Goal: Transaction & Acquisition: Purchase product/service

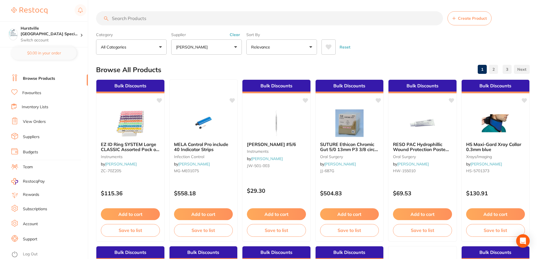
click at [144, 17] on input "search" at bounding box center [269, 18] width 347 height 14
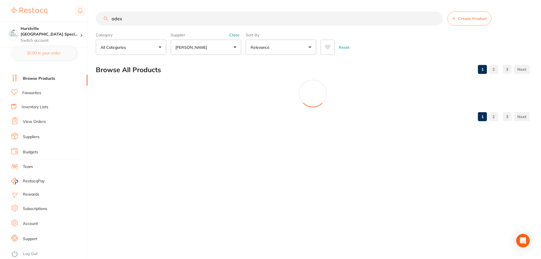
scroll to position [158, 0]
type input "a"
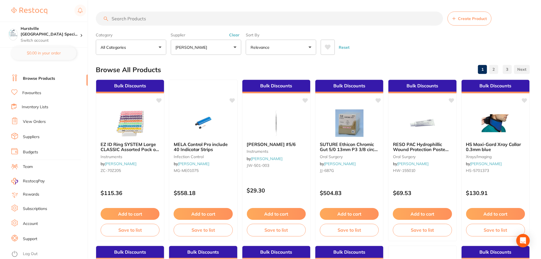
scroll to position [226, 0]
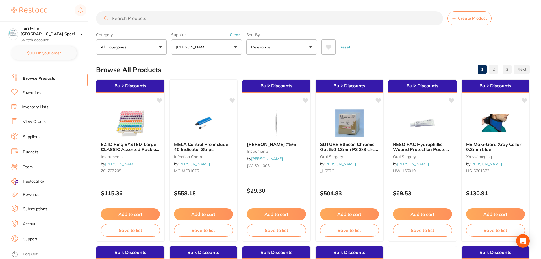
click at [166, 17] on input "search" at bounding box center [269, 18] width 347 height 14
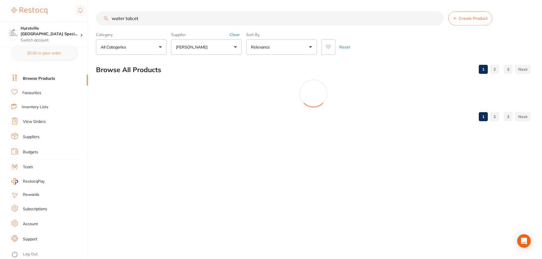
scroll to position [174, 0]
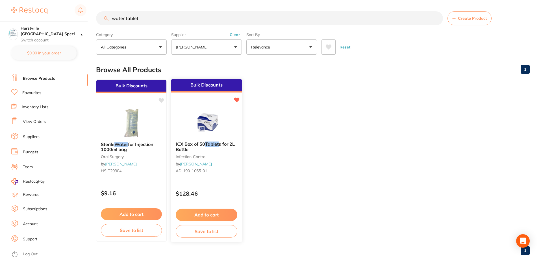
type input "water tablet"
click at [215, 125] on img at bounding box center [206, 123] width 37 height 29
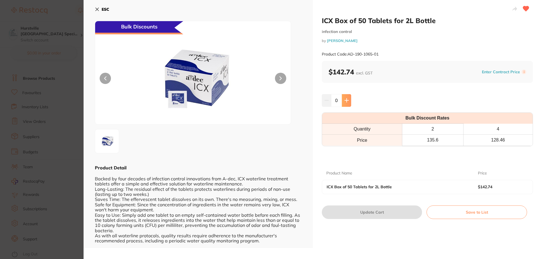
click at [346, 102] on icon at bounding box center [347, 101] width 4 height 4
type input "1"
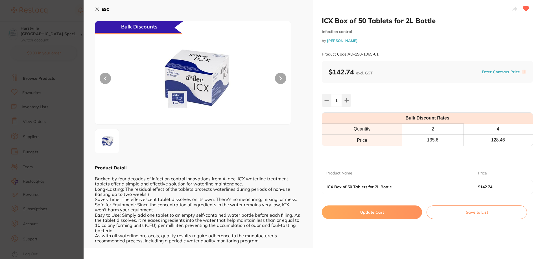
click at [364, 215] on button "Update Cart" at bounding box center [372, 213] width 100 height 14
checkbox input "false"
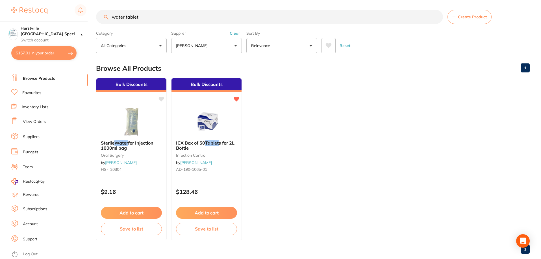
scroll to position [0, 0]
drag, startPoint x: 143, startPoint y: 18, endPoint x: 101, endPoint y: 20, distance: 42.1
click at [101, 20] on input "water tablet" at bounding box center [269, 17] width 347 height 14
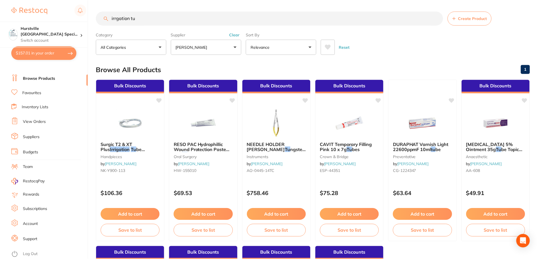
scroll to position [192, 0]
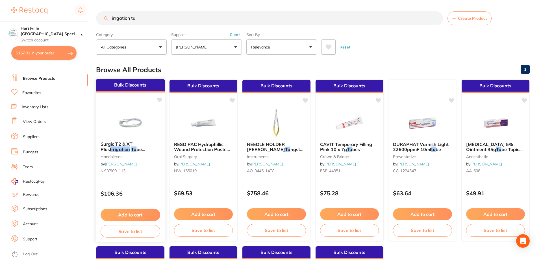
type input "irrgation tu"
click at [142, 153] on div "Surgic T2 & XT Plus Irrigation Tu be 5pcs/set handpieces by Henry Schein Halas …" at bounding box center [130, 158] width 69 height 43
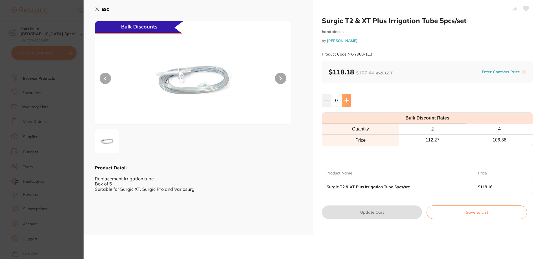
click at [344, 104] on button at bounding box center [346, 100] width 9 height 12
type input "1"
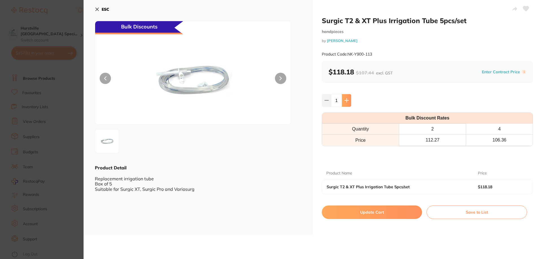
click at [342, 94] on button at bounding box center [346, 100] width 9 height 12
click at [327, 102] on icon at bounding box center [326, 100] width 5 height 5
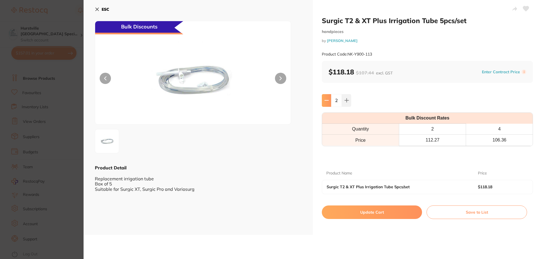
click at [327, 102] on icon at bounding box center [326, 100] width 5 height 5
type input "1"
click at [377, 209] on button "Update Cart" at bounding box center [372, 213] width 100 height 14
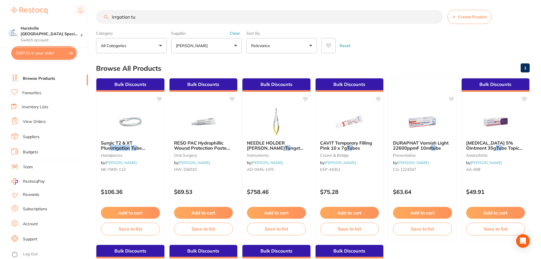
drag, startPoint x: 142, startPoint y: 17, endPoint x: 100, endPoint y: 17, distance: 41.2
click at [100, 17] on input "irrgation tu" at bounding box center [269, 17] width 347 height 14
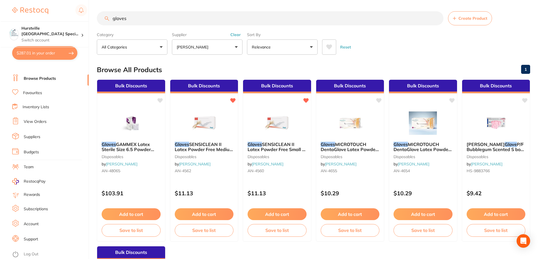
scroll to position [106, 0]
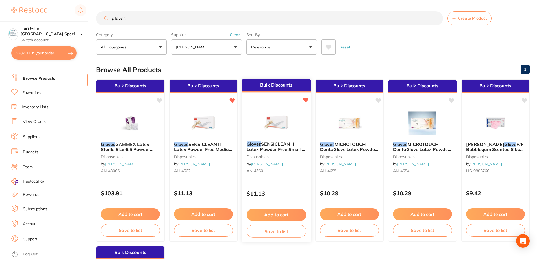
type input "gloves"
click at [290, 150] on span "SENSICLEAN II Latex Powder Free Small x 100" at bounding box center [275, 149] width 58 height 16
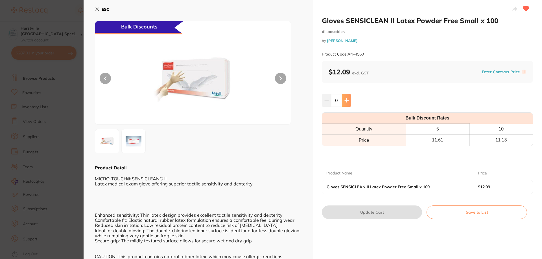
click at [349, 101] on button at bounding box center [346, 100] width 9 height 12
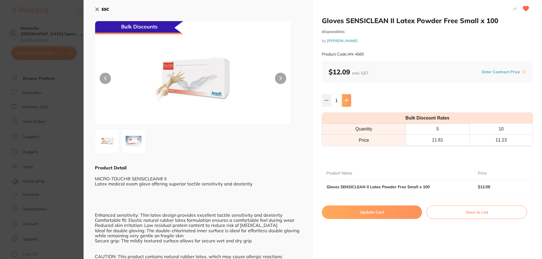
click at [349, 101] on button at bounding box center [346, 100] width 9 height 12
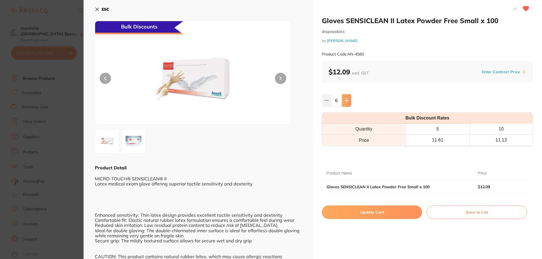
click at [349, 101] on button at bounding box center [346, 100] width 9 height 12
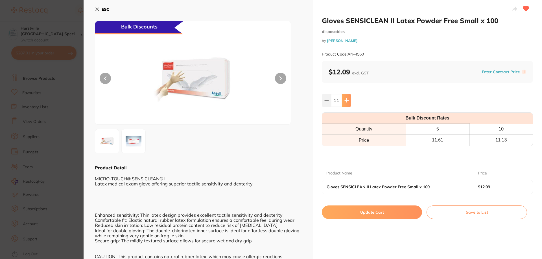
click at [349, 101] on button at bounding box center [346, 100] width 9 height 12
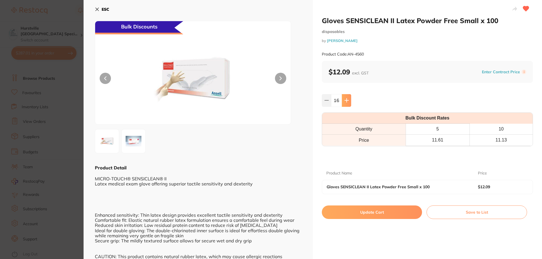
click at [349, 101] on button at bounding box center [346, 100] width 9 height 12
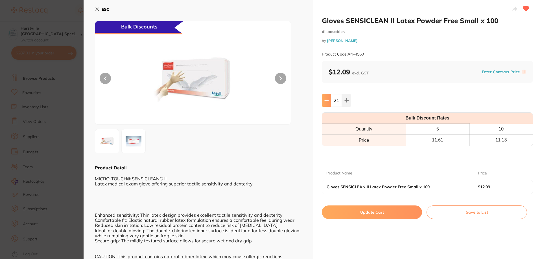
click at [327, 100] on icon at bounding box center [327, 100] width 4 height 0
type input "20"
click at [351, 211] on button "Update Cart" at bounding box center [372, 213] width 100 height 14
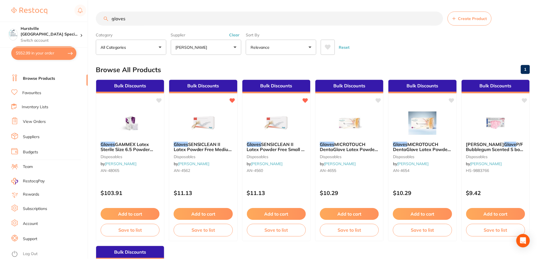
scroll to position [1, 0]
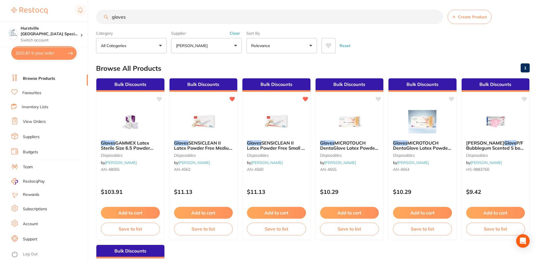
drag, startPoint x: 131, startPoint y: 16, endPoint x: 93, endPoint y: 16, distance: 38.4
click at [93, 16] on div "$531.87 Hurstville Sydney Speci... Switch account Hurstville Sydney Specialist …" at bounding box center [270, 128] width 541 height 259
click at [27, 93] on link "Favourites" at bounding box center [31, 93] width 19 height 6
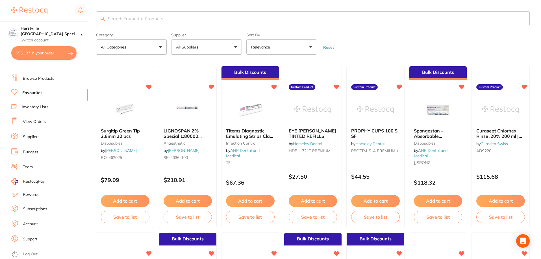
click at [235, 49] on button "All Suppliers" at bounding box center [206, 47] width 71 height 15
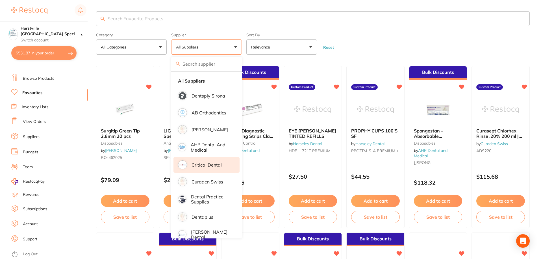
scroll to position [85, 0]
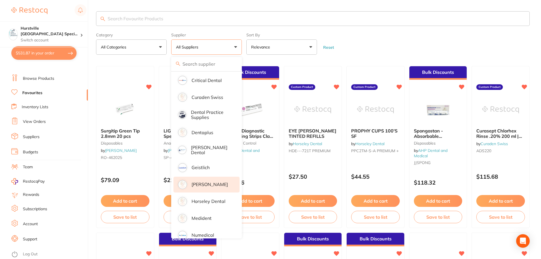
click at [212, 182] on p "[PERSON_NAME]" at bounding box center [209, 184] width 36 height 5
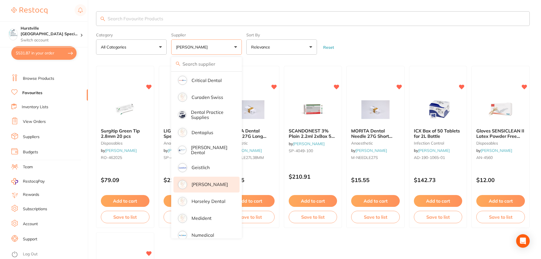
click at [398, 43] on form "Category All Categories All Categories anaesthetic disposables infection contro…" at bounding box center [312, 42] width 433 height 24
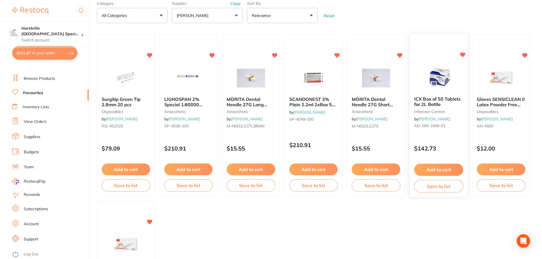
scroll to position [0, 0]
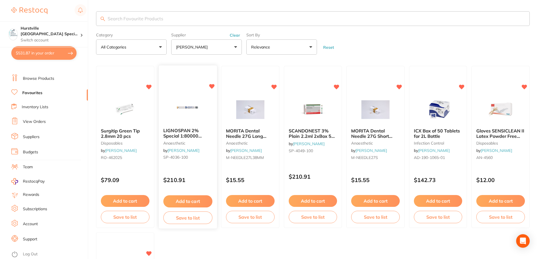
click at [178, 150] on link "[PERSON_NAME]" at bounding box center [183, 150] width 32 height 5
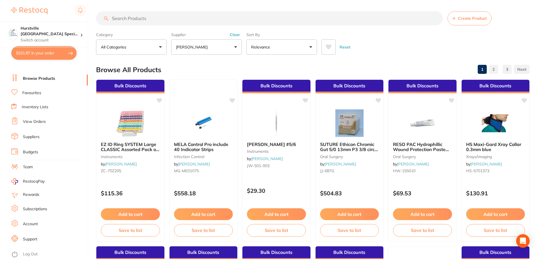
click at [40, 92] on link "Favourites" at bounding box center [31, 93] width 19 height 6
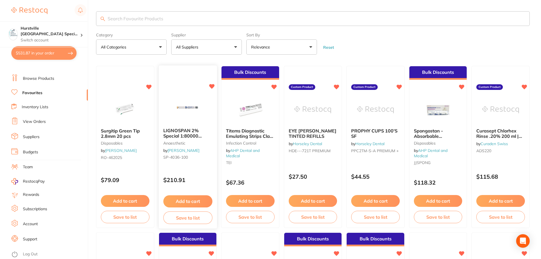
click at [178, 203] on button "Add to cart" at bounding box center [187, 202] width 49 height 12
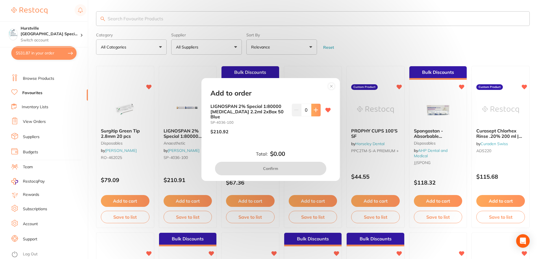
click at [314, 112] on icon at bounding box center [316, 110] width 4 height 4
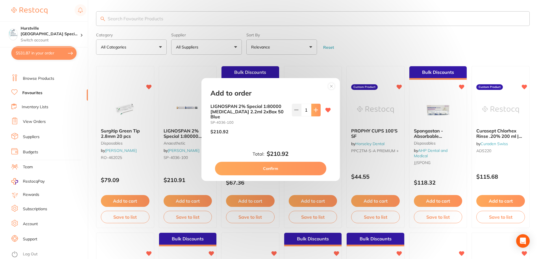
click at [314, 112] on icon at bounding box center [316, 110] width 4 height 4
click at [297, 110] on icon at bounding box center [296, 110] width 5 height 5
type input "1"
click at [281, 167] on button "Confirm" at bounding box center [270, 169] width 111 height 14
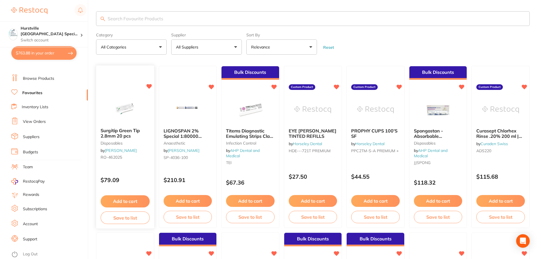
click at [117, 112] on img at bounding box center [124, 109] width 37 height 29
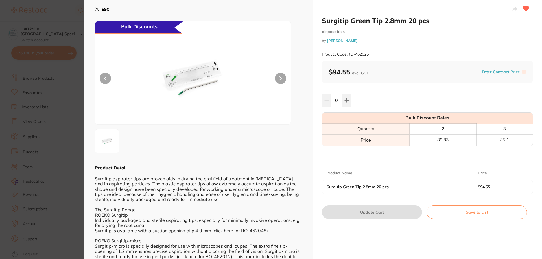
click at [96, 7] on icon at bounding box center [97, 9] width 5 height 5
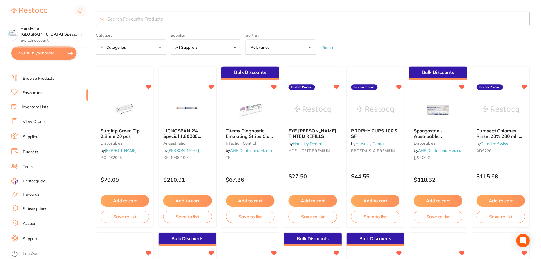
scroll to position [3, 0]
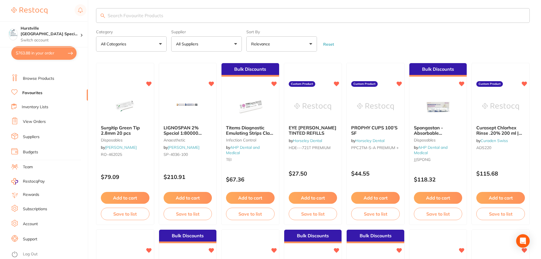
click at [206, 44] on button "All Suppliers" at bounding box center [206, 43] width 71 height 15
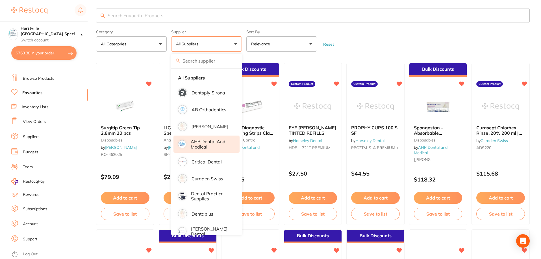
click at [212, 149] on p "AHP Dental and Medical" at bounding box center [211, 144] width 41 height 10
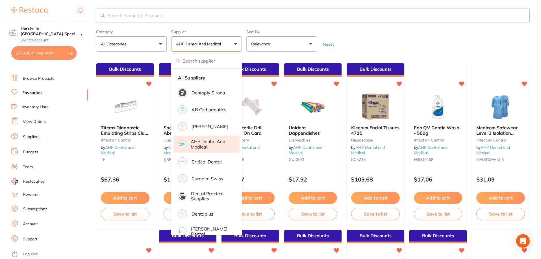
click at [397, 36] on form "Category All Categories All Categories anaesthetic disposables infection contro…" at bounding box center [312, 39] width 433 height 24
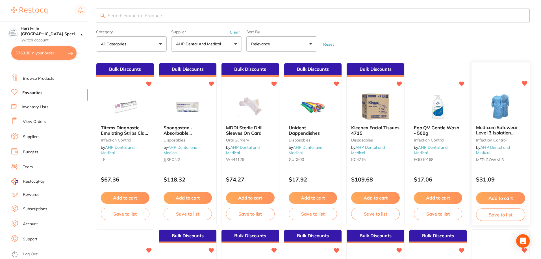
click at [502, 105] on img at bounding box center [500, 106] width 37 height 29
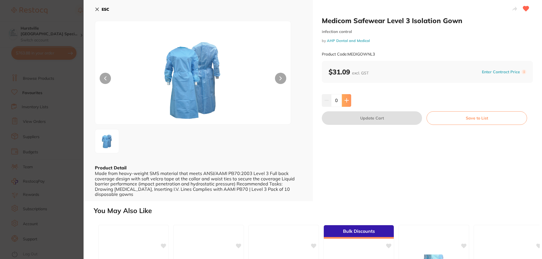
click at [347, 102] on icon at bounding box center [346, 100] width 5 height 5
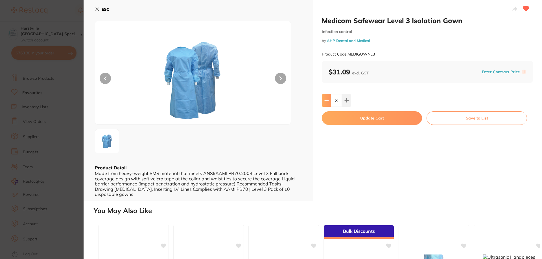
click at [328, 104] on button at bounding box center [326, 100] width 9 height 12
type input "2"
click at [352, 122] on button "Update Cart" at bounding box center [372, 118] width 100 height 14
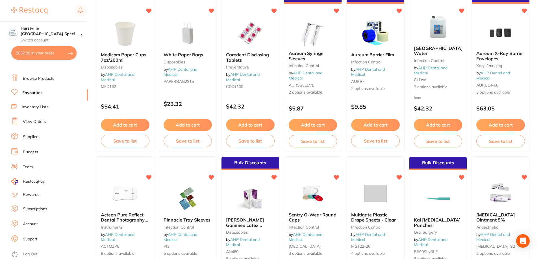
scroll to position [426, 0]
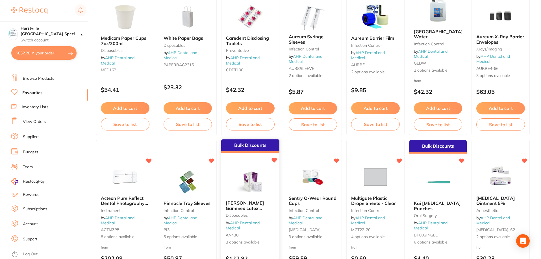
click at [238, 196] on img at bounding box center [249, 182] width 37 height 29
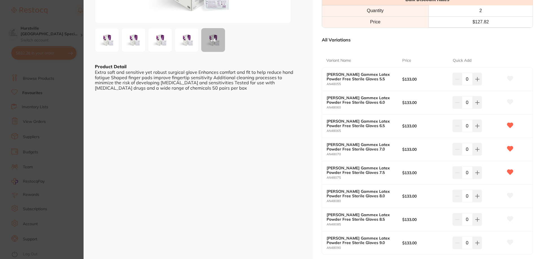
scroll to position [113, 0]
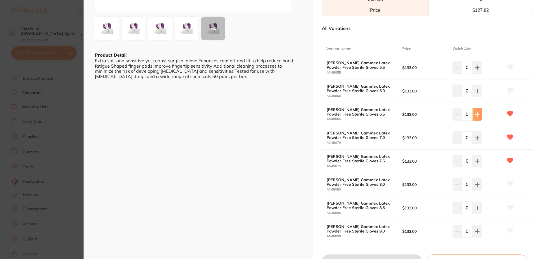
click at [477, 70] on icon at bounding box center [477, 67] width 5 height 5
type input "1"
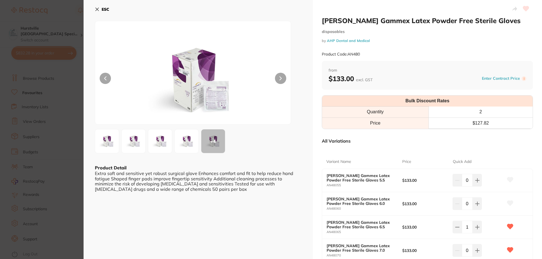
scroll to position [141, 0]
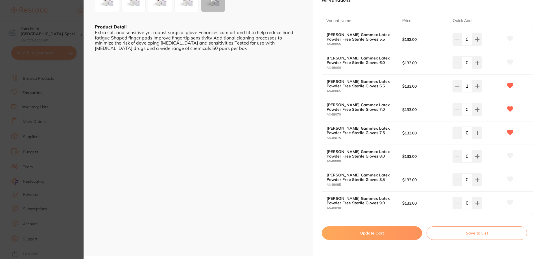
click at [359, 230] on button "Update Cart" at bounding box center [372, 234] width 100 height 14
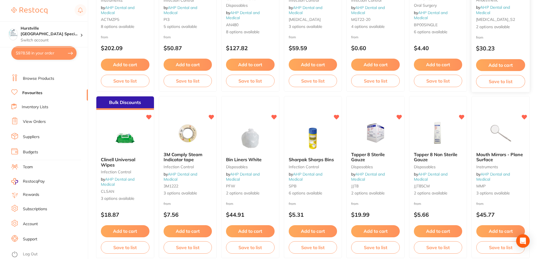
scroll to position [652, 0]
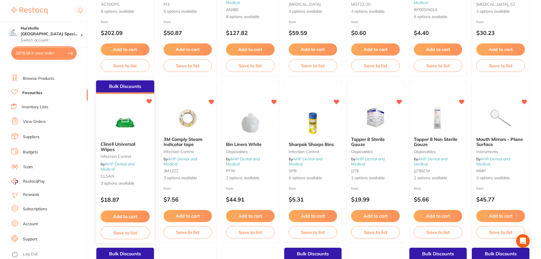
click at [116, 149] on b "Clinell Universal Wipes" at bounding box center [124, 147] width 49 height 10
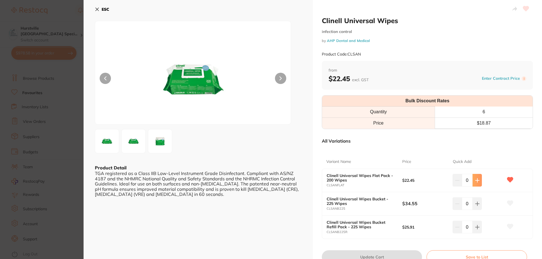
click at [475, 183] on button at bounding box center [476, 180] width 9 height 12
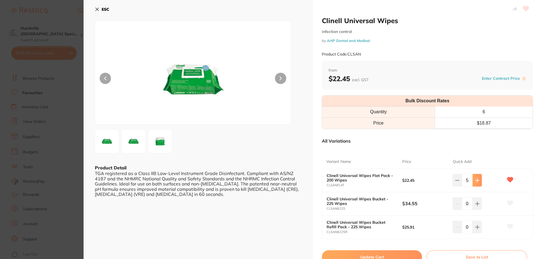
click at [475, 183] on button at bounding box center [476, 180] width 9 height 12
type input "6"
click at [410, 253] on button "Update Cart" at bounding box center [372, 258] width 100 height 14
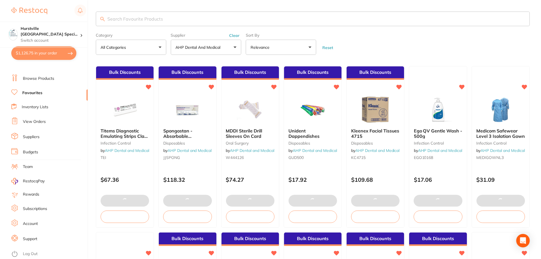
scroll to position [652, 0]
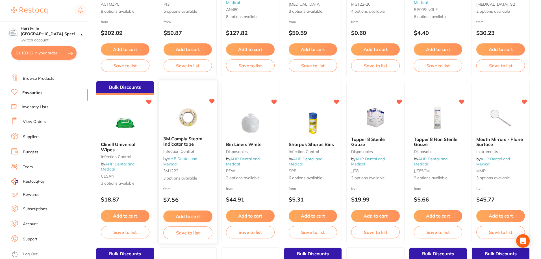
click at [184, 139] on span "3M Comply Steam Indicator tape" at bounding box center [182, 141] width 39 height 11
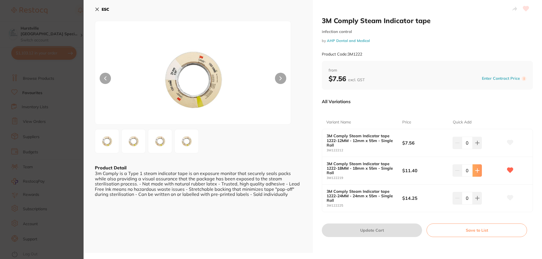
click at [479, 149] on button at bounding box center [476, 143] width 9 height 12
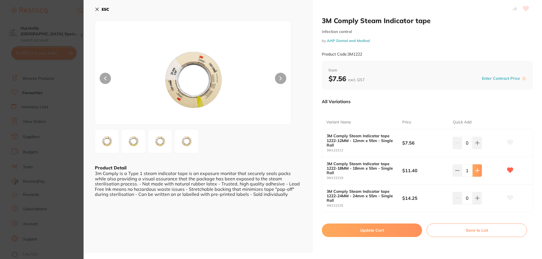
type input "1"
click at [405, 233] on button "Update Cart" at bounding box center [372, 231] width 100 height 14
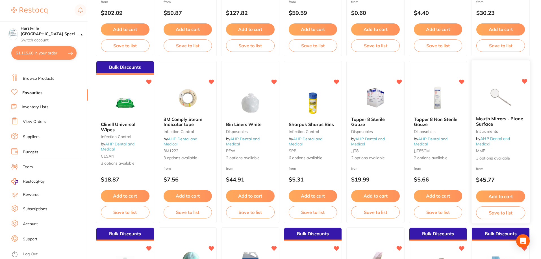
scroll to position [737, 0]
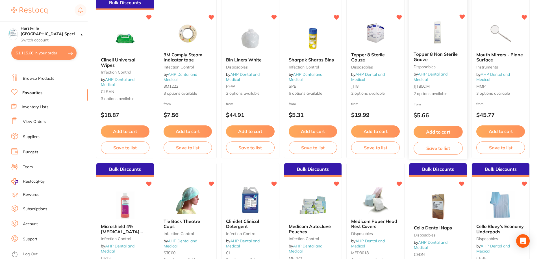
click at [432, 24] on img at bounding box center [437, 33] width 37 height 29
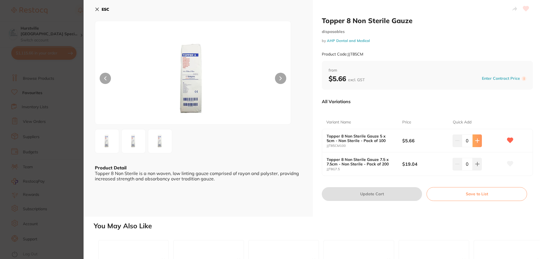
click at [477, 141] on icon at bounding box center [477, 141] width 5 height 5
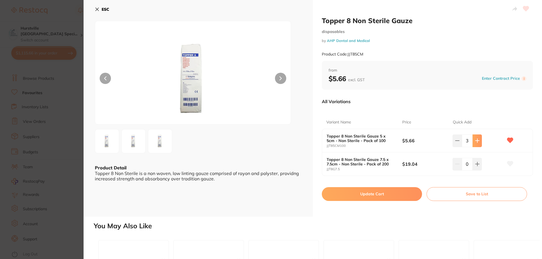
type input "5"
click at [399, 195] on button "Update Cart" at bounding box center [372, 194] width 100 height 14
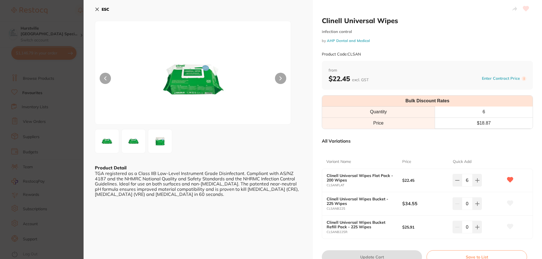
click at [95, 9] on div "ESC Product Detail TGA registered as a Class IIB Low-Level Instrument Grade Dis…" at bounding box center [198, 140] width 229 height 280
click at [95, 8] on icon at bounding box center [97, 9] width 5 height 5
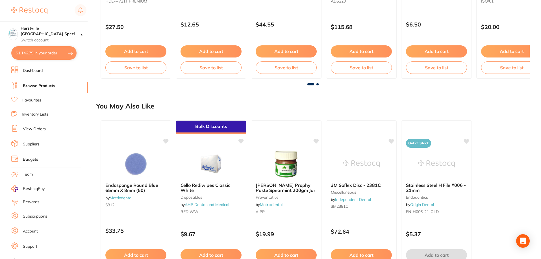
scroll to position [7, 0]
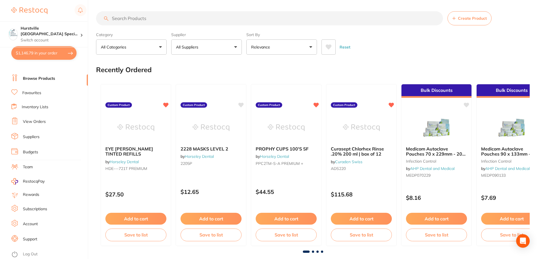
click at [171, 19] on input "search" at bounding box center [269, 18] width 347 height 14
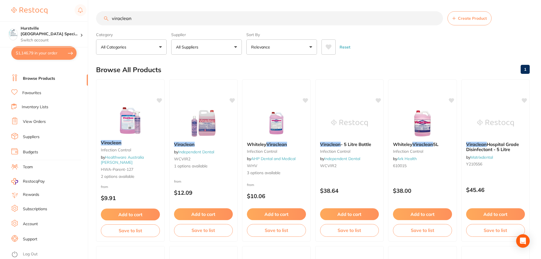
type input "viraclean"
click at [233, 47] on button "All Suppliers" at bounding box center [206, 47] width 71 height 15
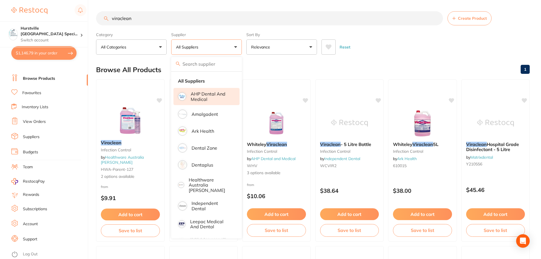
click at [210, 100] on p "AHP Dental and Medical" at bounding box center [211, 96] width 41 height 10
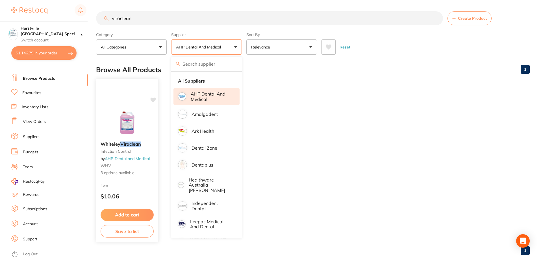
click at [130, 126] on img at bounding box center [126, 123] width 37 height 29
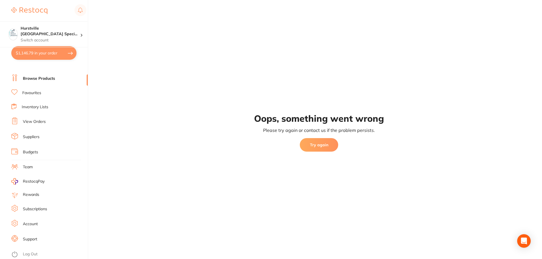
click at [122, 215] on div "Oops, something went wrong Please try again or contact us if the problem persis…" at bounding box center [319, 129] width 446 height 259
click at [309, 142] on button "Try again" at bounding box center [319, 145] width 38 height 14
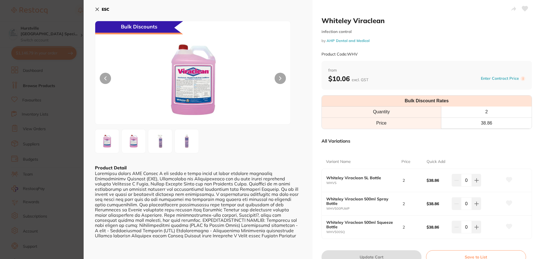
scroll to position [56, 0]
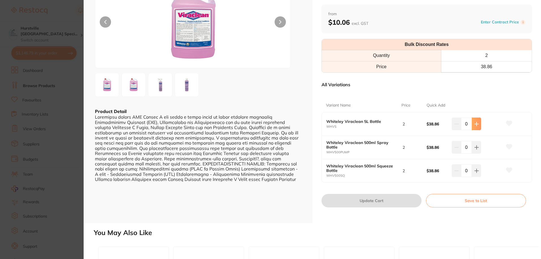
click at [474, 126] on icon at bounding box center [476, 124] width 5 height 5
type input "1"
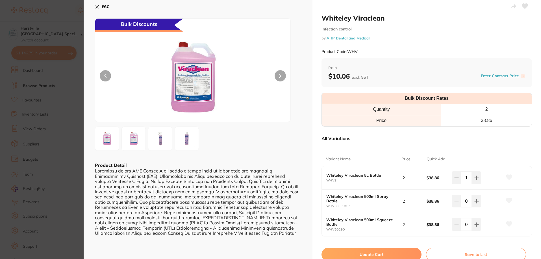
scroll to position [0, 0]
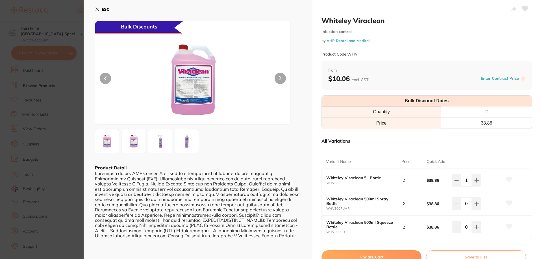
click at [384, 255] on button "Update Cart" at bounding box center [371, 258] width 100 height 14
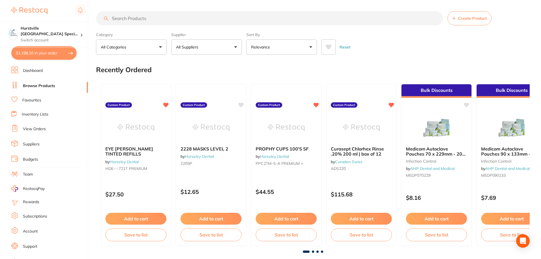
click at [36, 51] on button "$1,198.10 in your order" at bounding box center [43, 53] width 65 height 14
checkbox input "true"
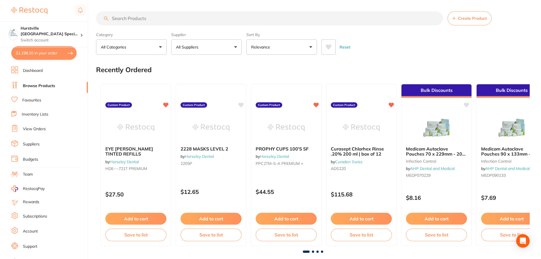
checkbox input "true"
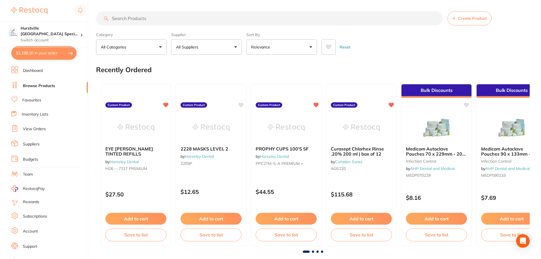
checkbox input "true"
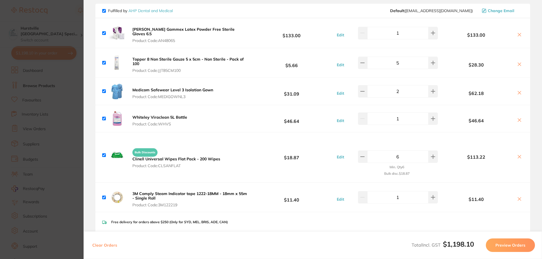
scroll to position [141, 0]
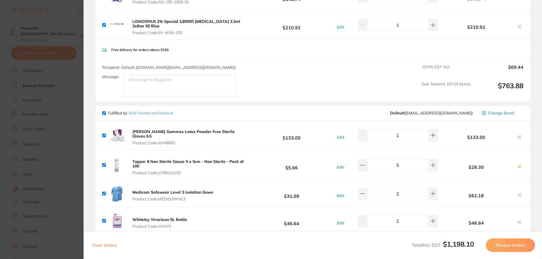
click at [31, 54] on section "Update RRP Set your pre negotiated price for this item. Item Agreed RRP (excl. …" at bounding box center [271, 129] width 542 height 259
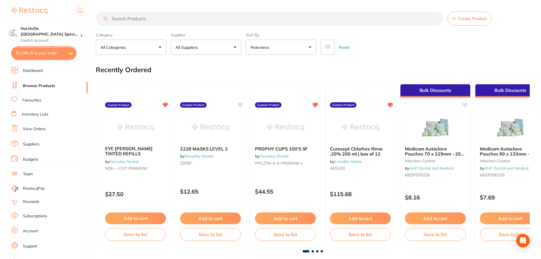
scroll to position [0, 0]
click at [152, 16] on input "search" at bounding box center [269, 18] width 347 height 14
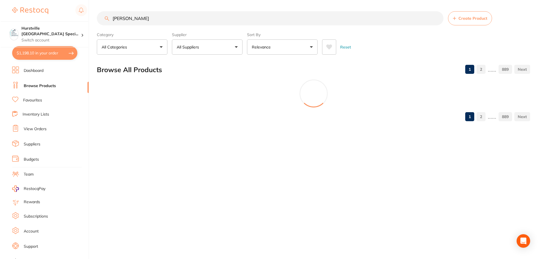
scroll to position [0, 0]
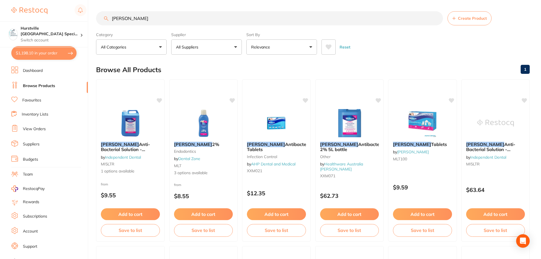
type input "[PERSON_NAME]"
click at [209, 43] on button "All Suppliers" at bounding box center [206, 47] width 71 height 15
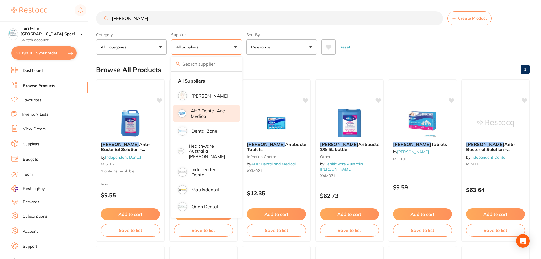
click at [204, 113] on p "AHP Dental and Medical" at bounding box center [211, 113] width 41 height 10
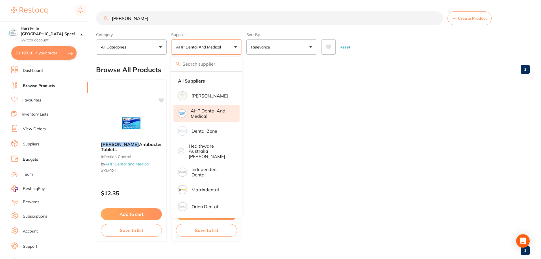
click at [318, 200] on ul "[PERSON_NAME] Antibacterial Tablets infection control by AHP Dental and Medical…" at bounding box center [312, 161] width 433 height 162
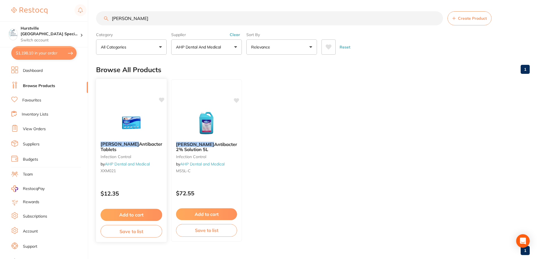
click at [130, 124] on img at bounding box center [131, 123] width 37 height 29
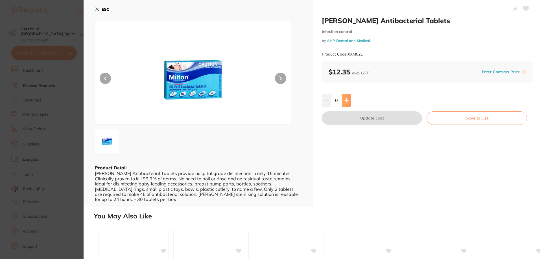
click at [348, 102] on button at bounding box center [346, 100] width 9 height 12
type input "1"
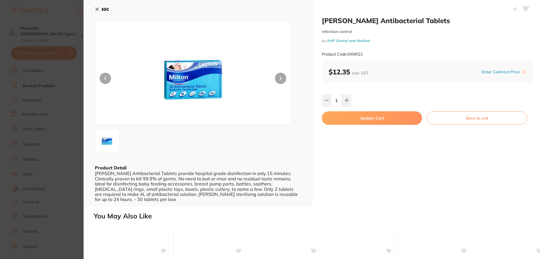
click at [353, 117] on button "Update Cart" at bounding box center [372, 118] width 100 height 14
checkbox input "false"
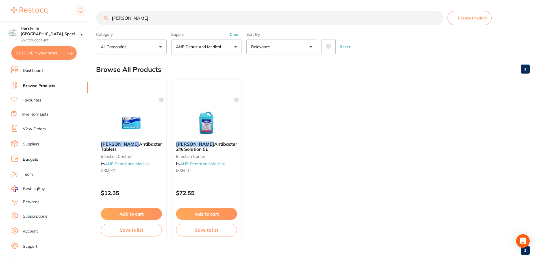
scroll to position [0, 0]
drag, startPoint x: 197, startPoint y: 12, endPoint x: 0, endPoint y: 21, distance: 196.9
click at [0, 21] on div "$1,211.68 Hurstville [GEOGRAPHIC_DATA] Speci... Switch account Hurstville [GEOG…" at bounding box center [270, 129] width 541 height 259
type input "wrap"
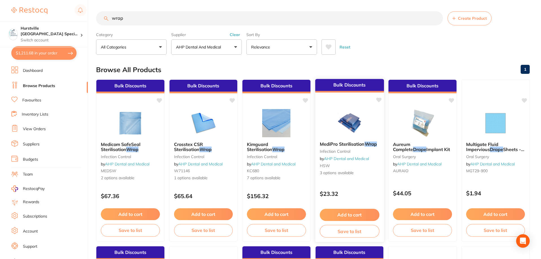
click at [349, 118] on img at bounding box center [349, 123] width 37 height 29
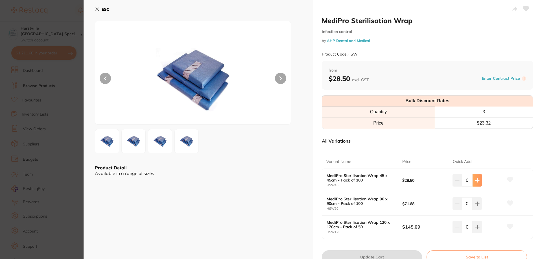
click at [473, 179] on button at bounding box center [476, 180] width 9 height 12
type input "1"
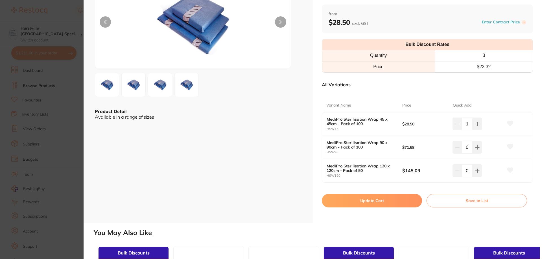
click at [370, 203] on button "Update Cart" at bounding box center [372, 201] width 100 height 14
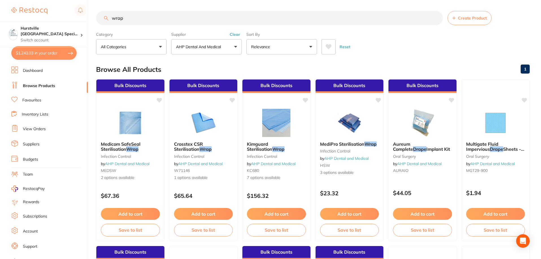
scroll to position [0, 0]
drag, startPoint x: 125, startPoint y: 19, endPoint x: 87, endPoint y: 26, distance: 38.5
click at [87, 26] on div "$1,243.03 Hurstville [GEOGRAPHIC_DATA] Speci... Switch account Hurstville [GEOG…" at bounding box center [270, 129] width 541 height 259
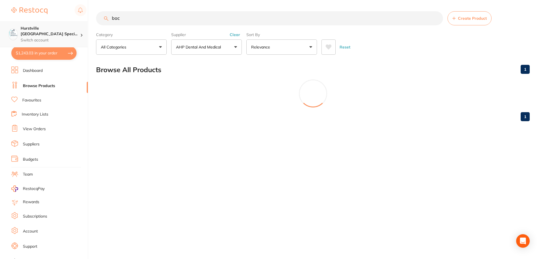
scroll to position [0, 0]
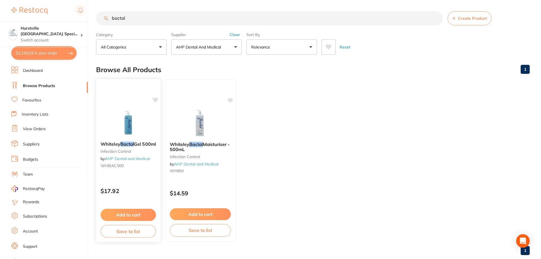
type input "bactol"
click at [152, 117] on div at bounding box center [128, 123] width 64 height 29
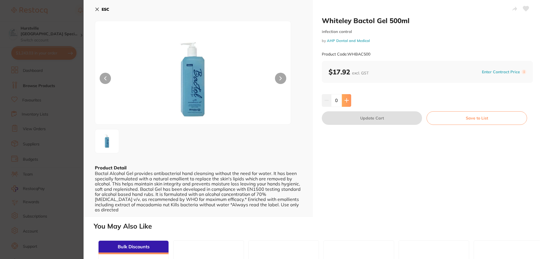
click at [345, 102] on icon at bounding box center [346, 100] width 5 height 5
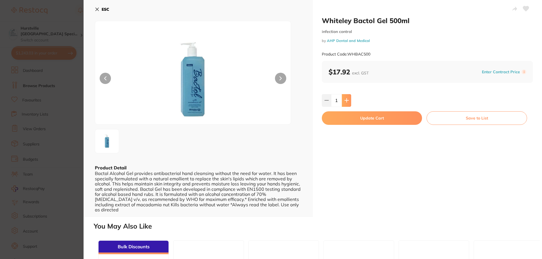
click at [345, 102] on icon at bounding box center [346, 100] width 5 height 5
type input "3"
click at [351, 122] on button "Update Cart" at bounding box center [372, 118] width 100 height 14
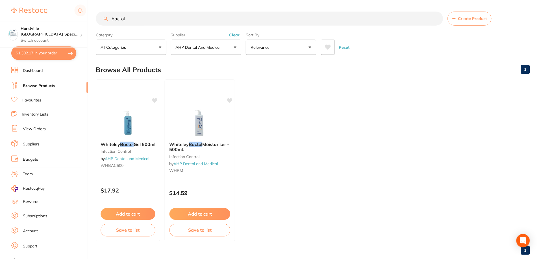
scroll to position [0, 0]
click at [49, 50] on button "$1,302.17 in your order" at bounding box center [43, 53] width 65 height 14
checkbox input "true"
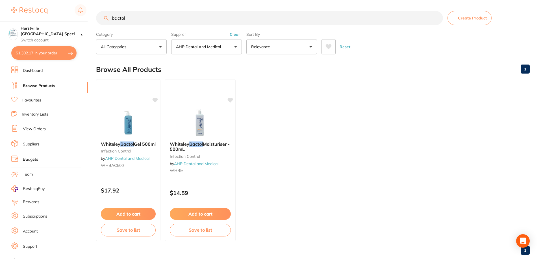
checkbox input "true"
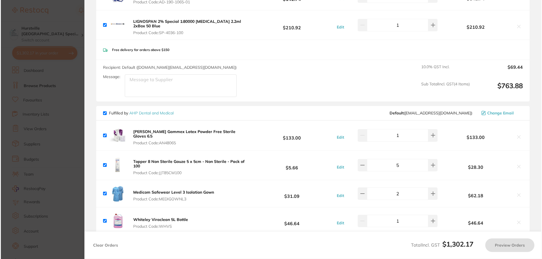
scroll to position [0, 0]
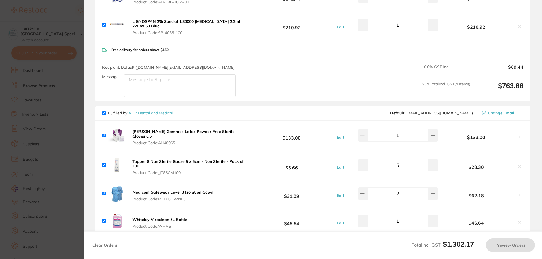
checkbox input "true"
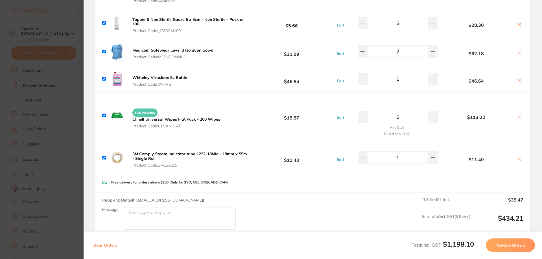
scroll to position [282, 0]
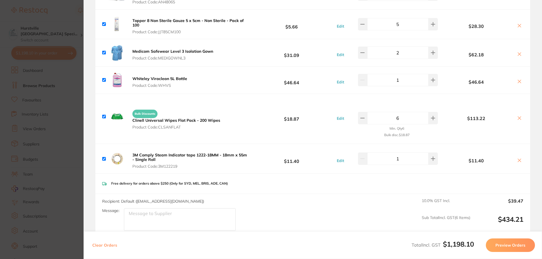
type textarea "Delivery [DATE] Please"
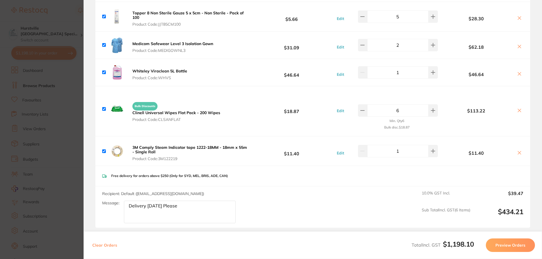
scroll to position [310, 0]
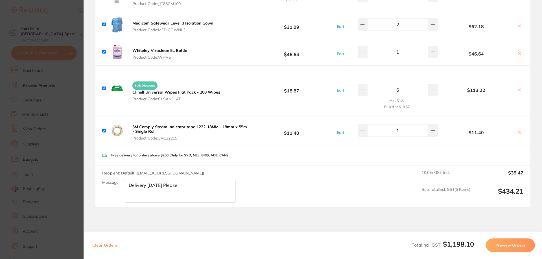
drag, startPoint x: 192, startPoint y: 185, endPoint x: 120, endPoint y: 185, distance: 72.0
click at [120, 185] on div "Message: Delivery [DATE] Please" at bounding box center [171, 191] width 138 height 23
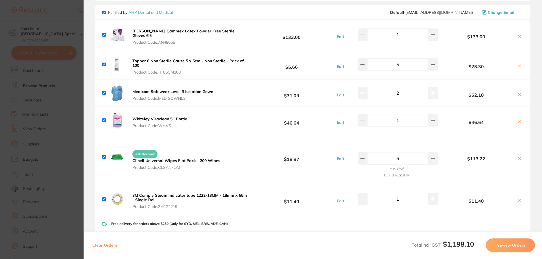
scroll to position [226, 0]
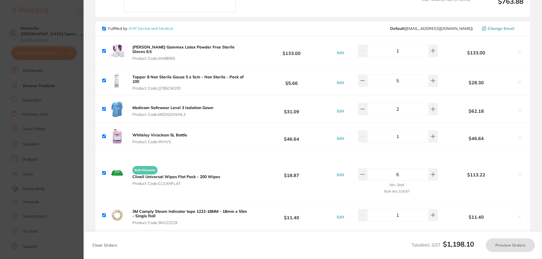
checkbox input "true"
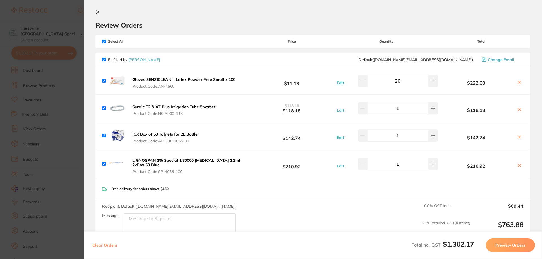
scroll to position [0, 0]
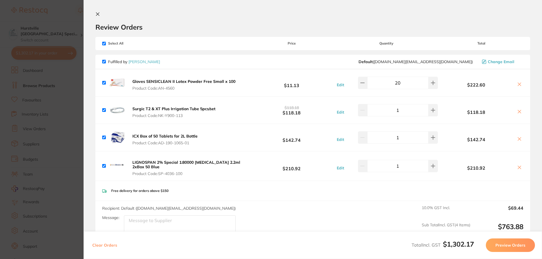
click at [96, 11] on section "Review Orders Your orders are being processed and we will notify you once we ha…" at bounding box center [313, 129] width 458 height 259
click at [98, 13] on icon at bounding box center [97, 14] width 5 height 5
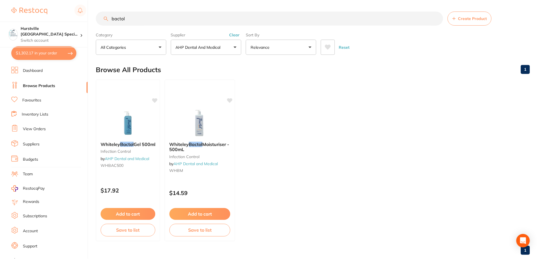
scroll to position [0, 0]
